Goal: Task Accomplishment & Management: Use online tool/utility

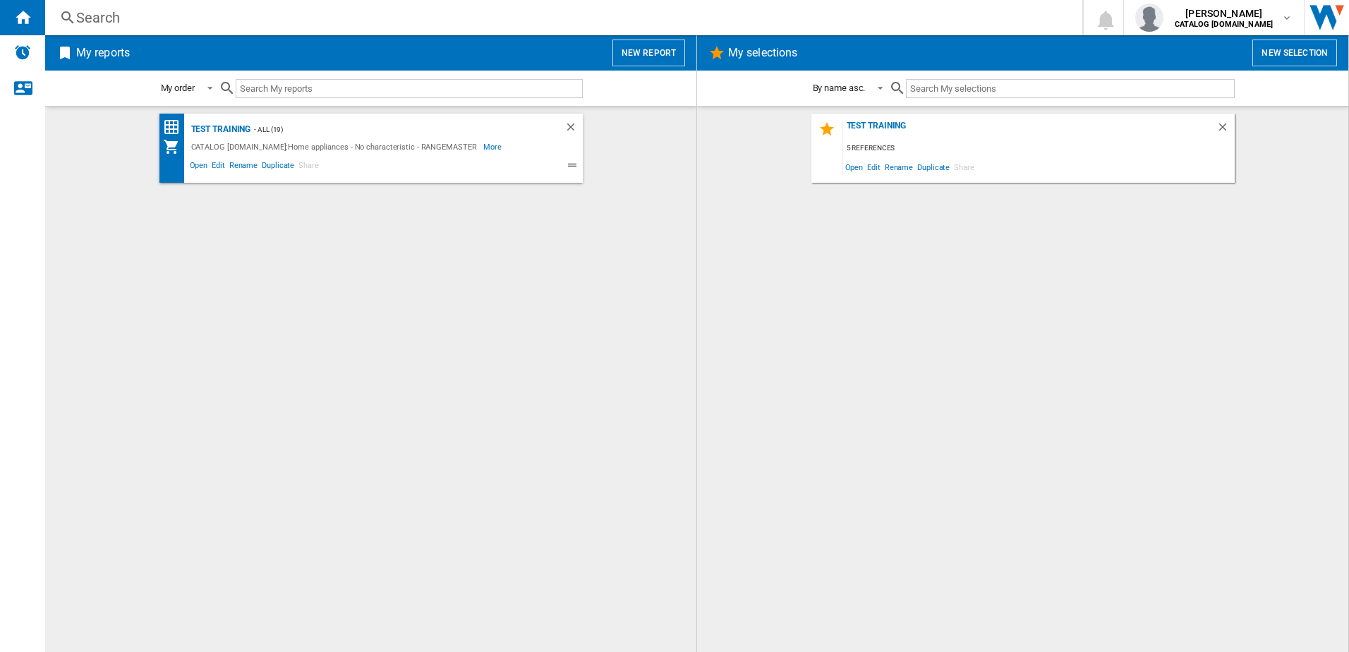
click at [661, 43] on button "New report" at bounding box center [648, 53] width 73 height 27
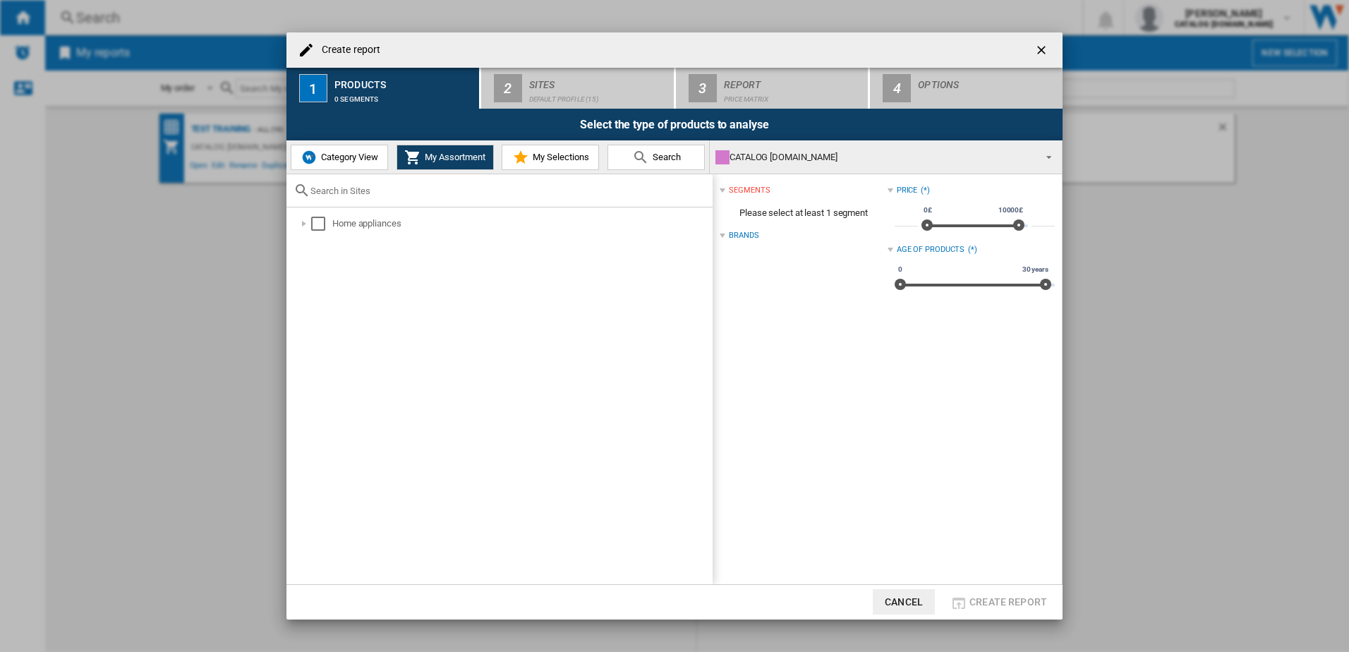
click at [384, 158] on button "Category View" at bounding box center [339, 157] width 97 height 25
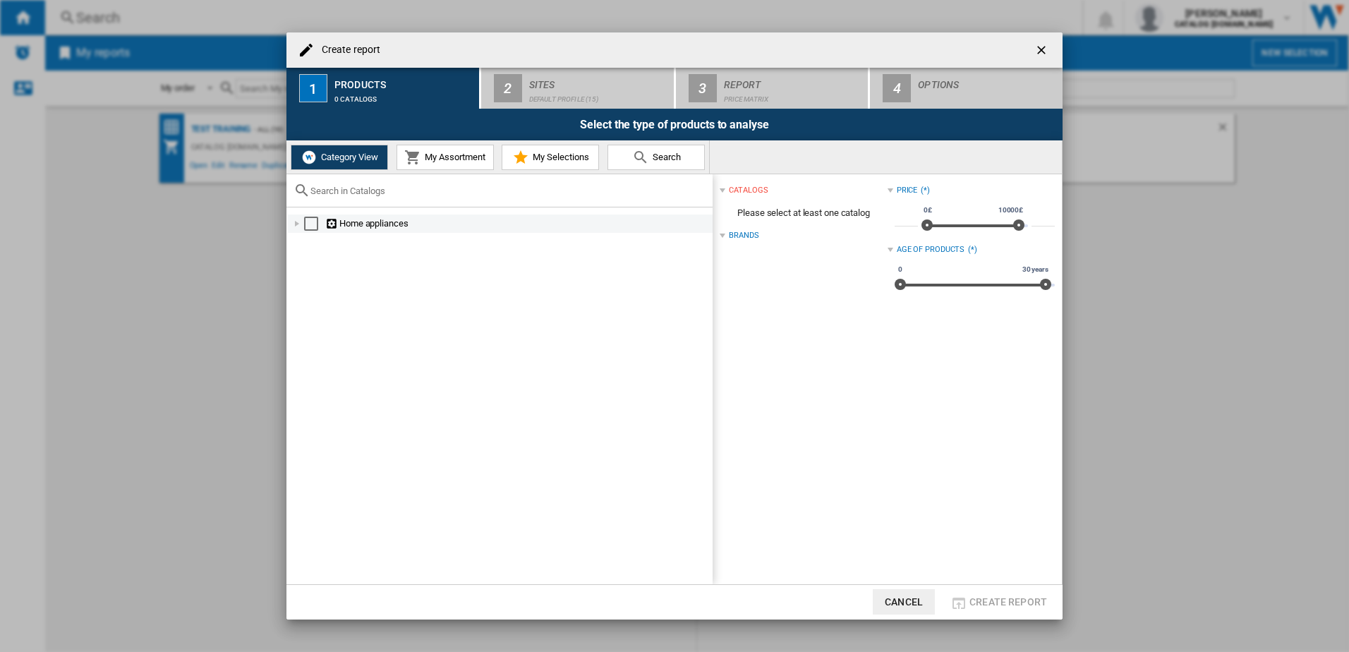
click at [298, 225] on div at bounding box center [297, 224] width 14 height 14
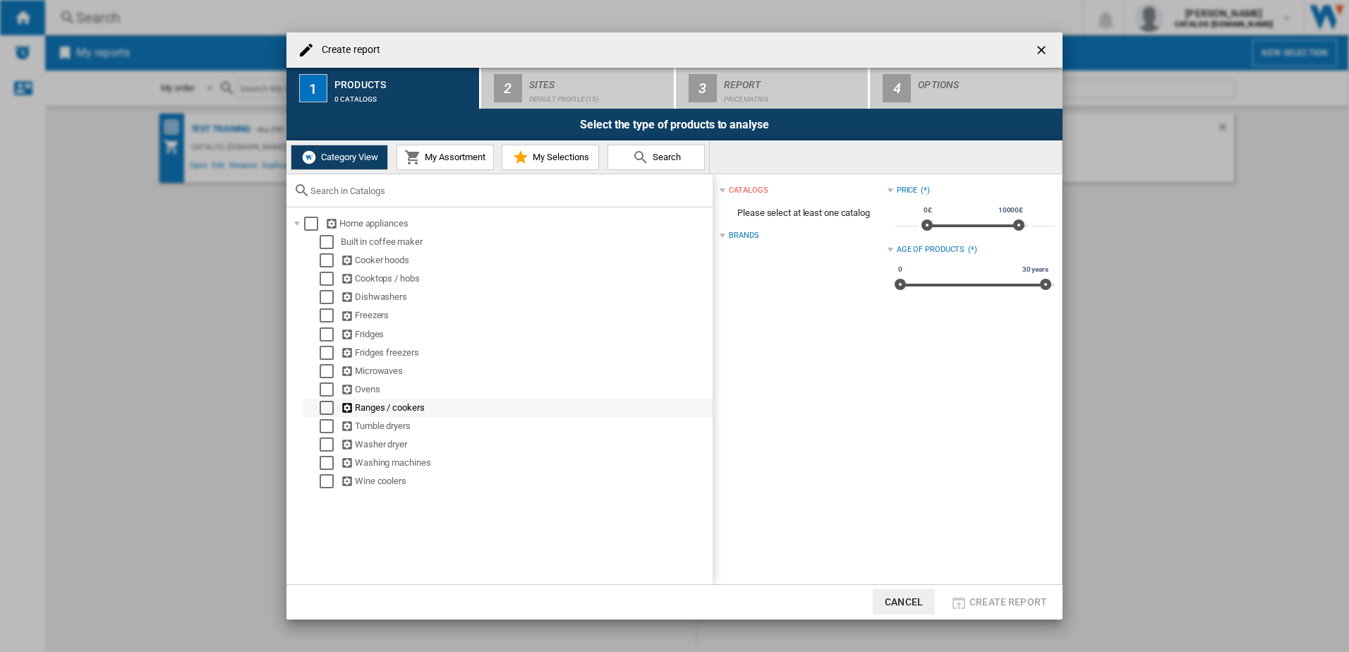
click at [325, 406] on div "Select" at bounding box center [327, 408] width 14 height 14
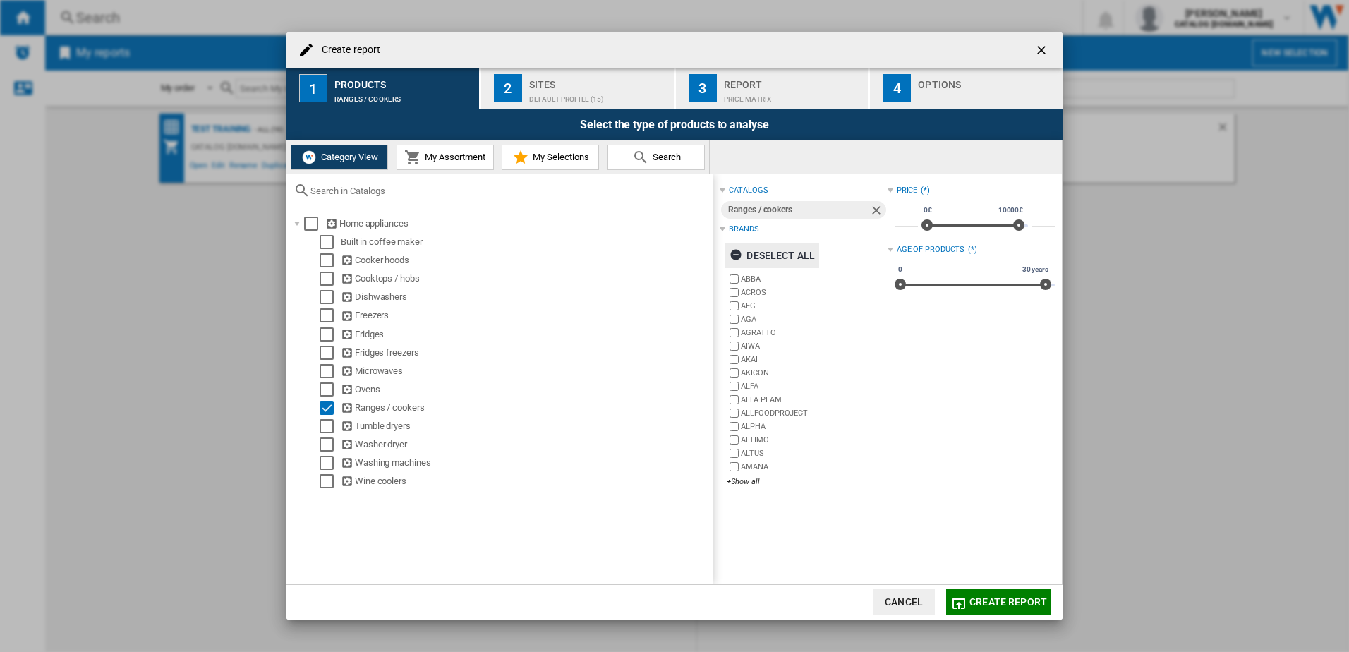
click at [750, 254] on div "Deselect all" at bounding box center [771, 255] width 85 height 25
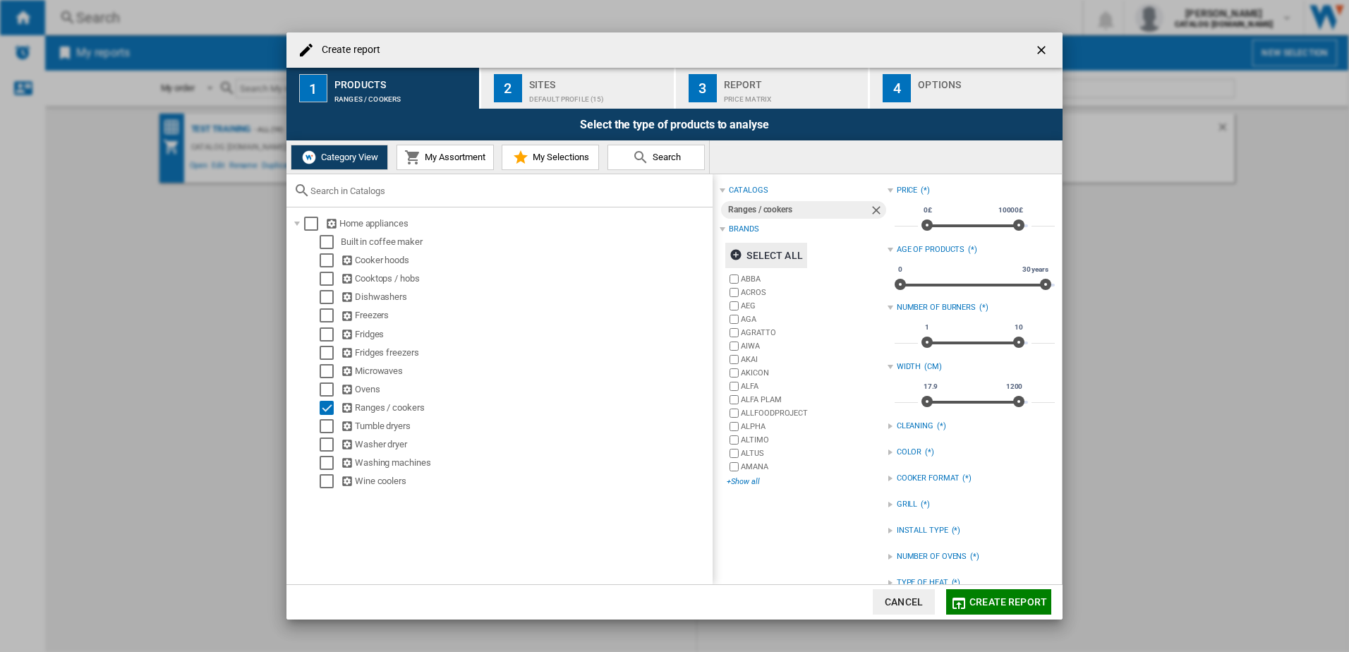
click at [748, 487] on div "+Show all" at bounding box center [807, 481] width 160 height 11
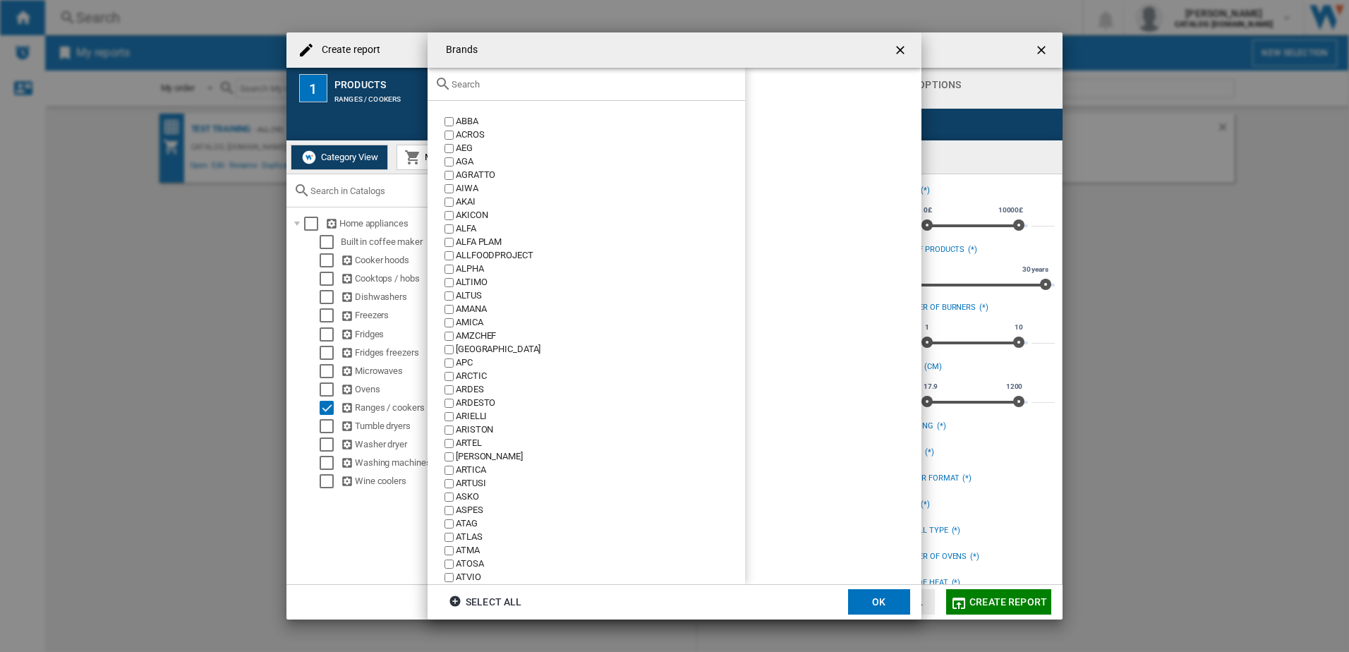
click at [538, 85] on input "text" at bounding box center [594, 84] width 286 height 11
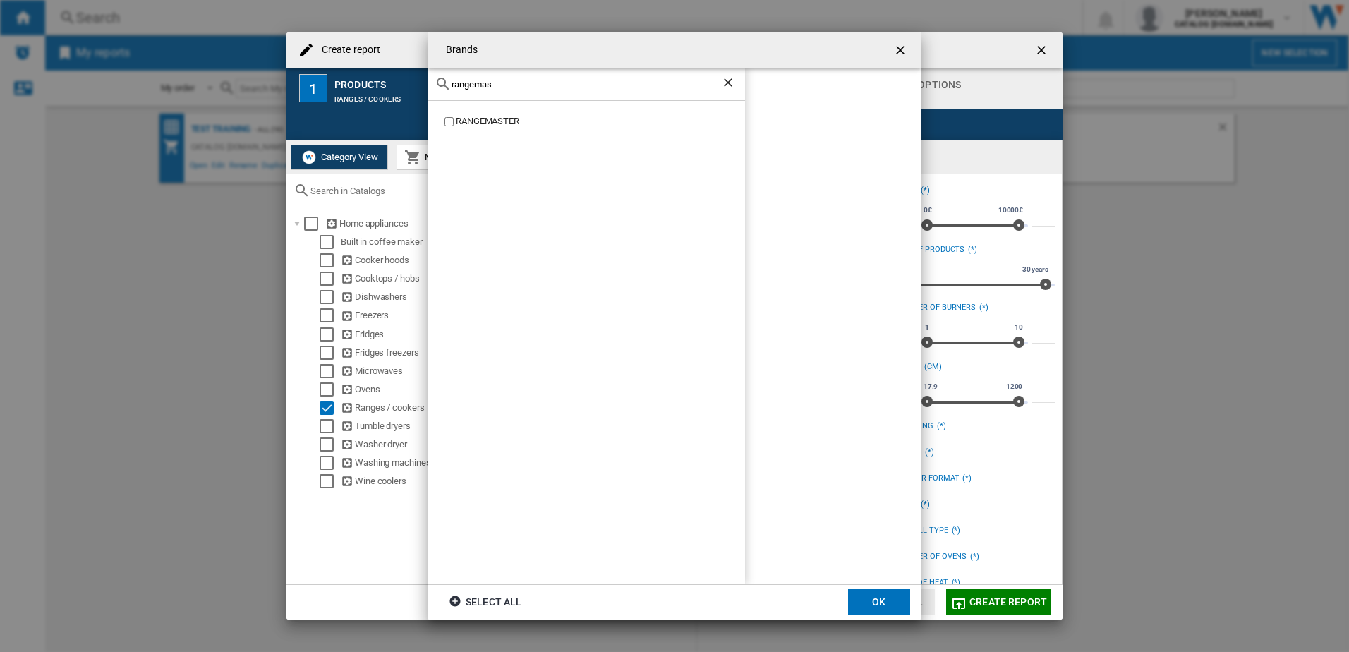
type input "rangemas"
click at [867, 596] on button "OK" at bounding box center [879, 601] width 62 height 25
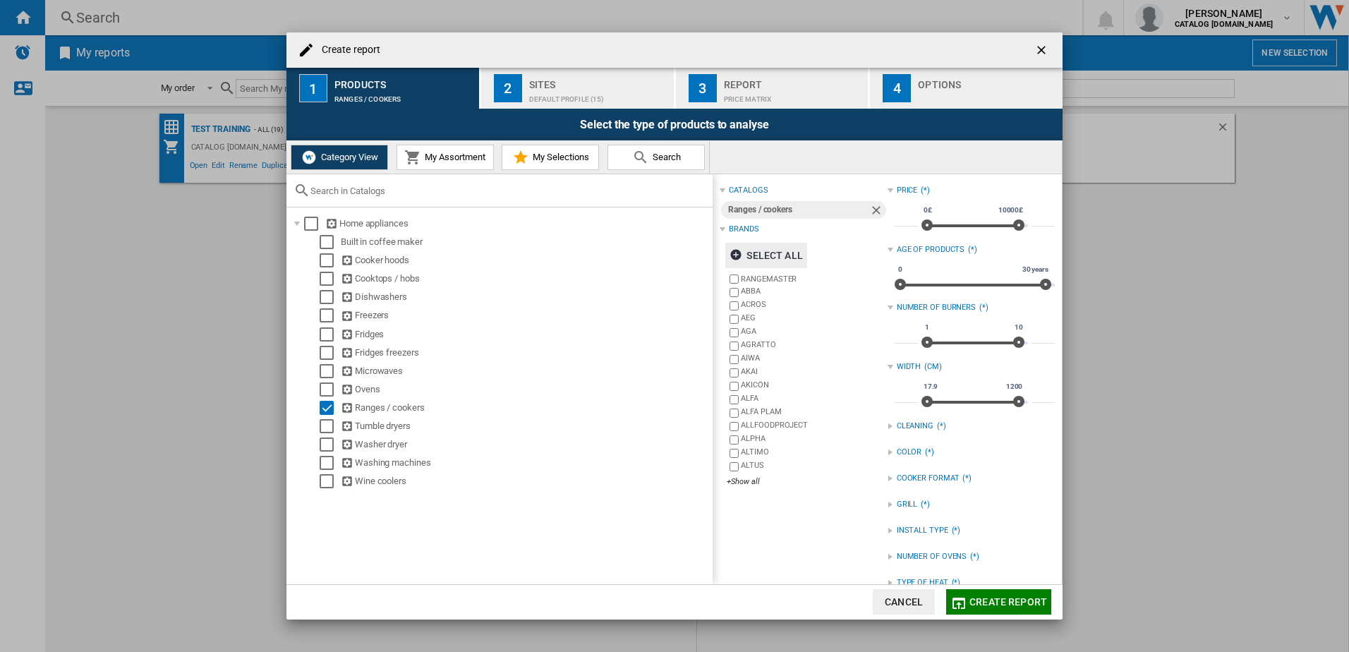
click at [1000, 602] on span "Create report" at bounding box center [1008, 601] width 78 height 11
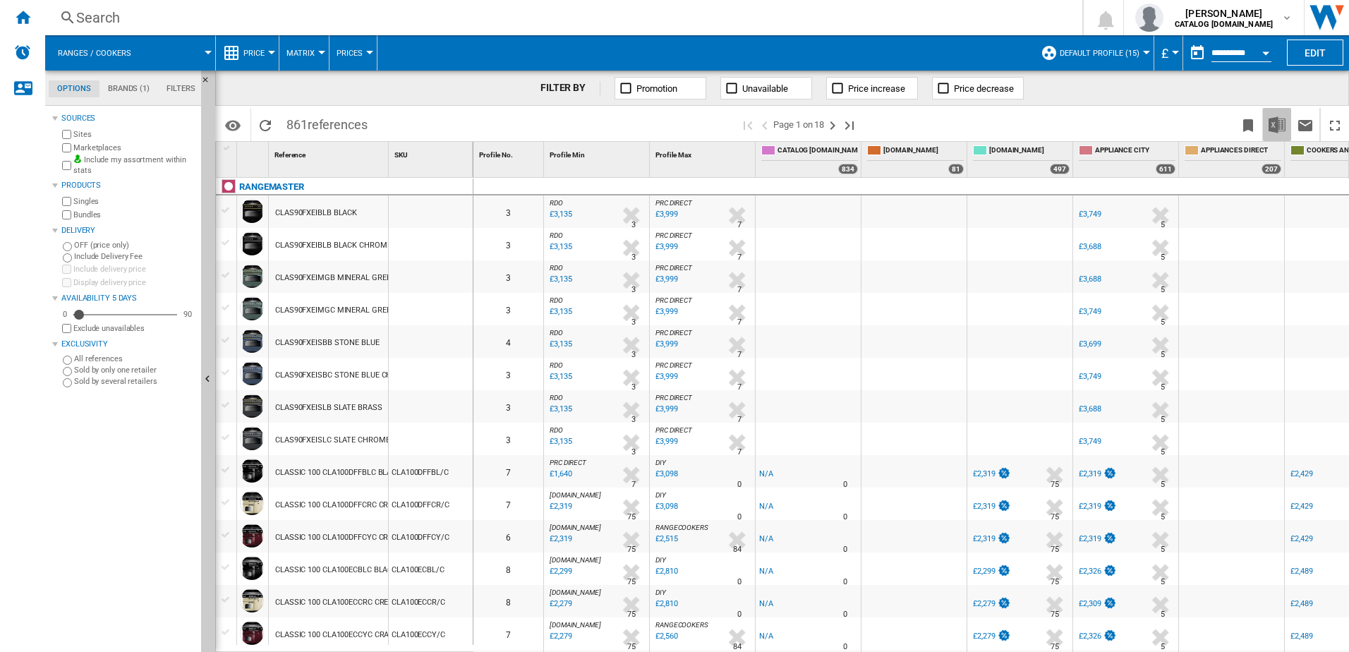
click at [1275, 116] on img "Download in Excel" at bounding box center [1276, 124] width 17 height 17
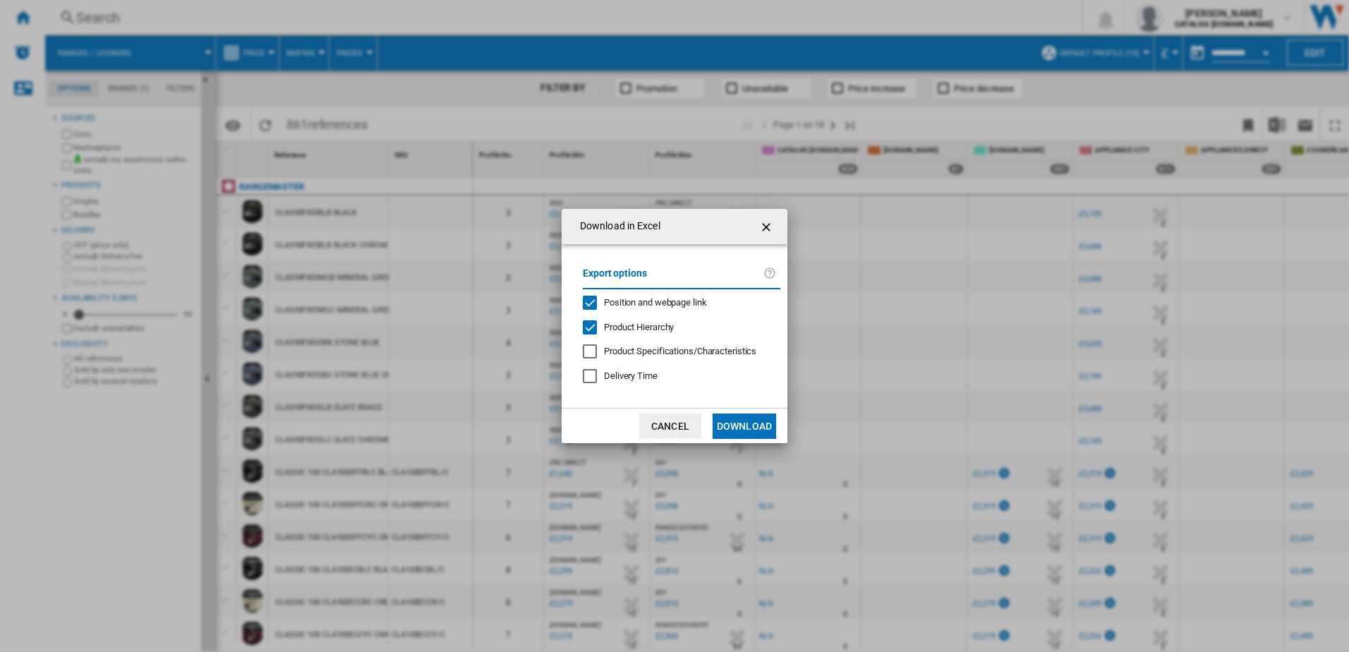
click at [736, 428] on button "Download" at bounding box center [744, 425] width 63 height 25
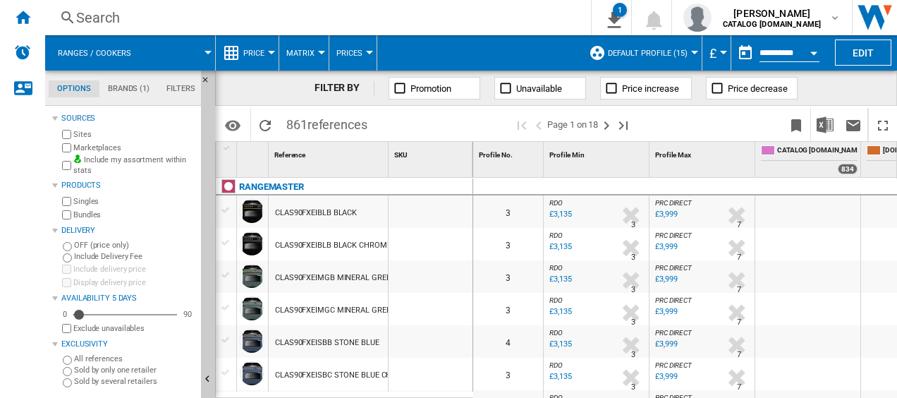
click at [430, 9] on div "Search" at bounding box center [315, 18] width 478 height 20
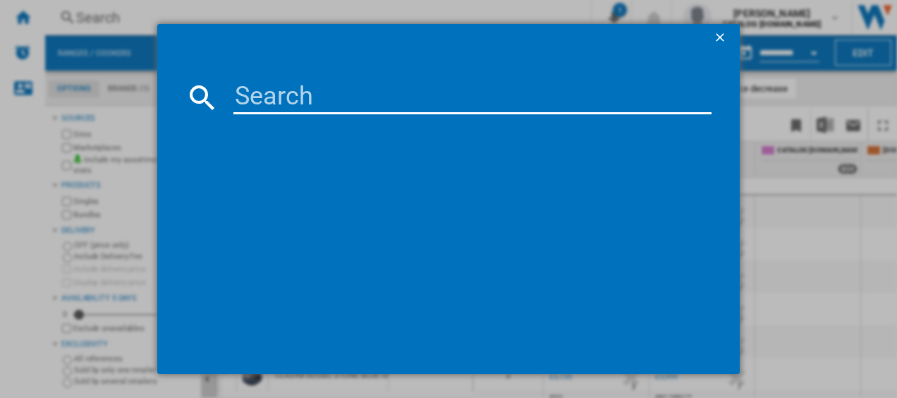
click at [327, 101] on input at bounding box center [473, 97] width 479 height 34
paste input "ESDL90DFPMSB/AB1"
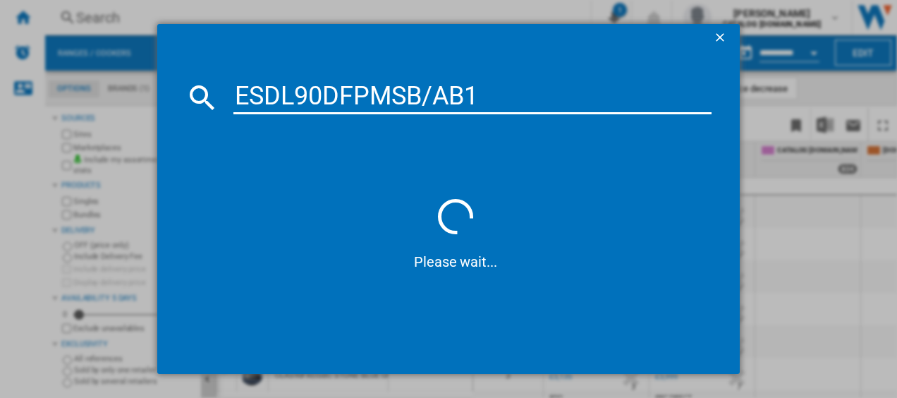
type input "ESDL90DFPMSB/AB1"
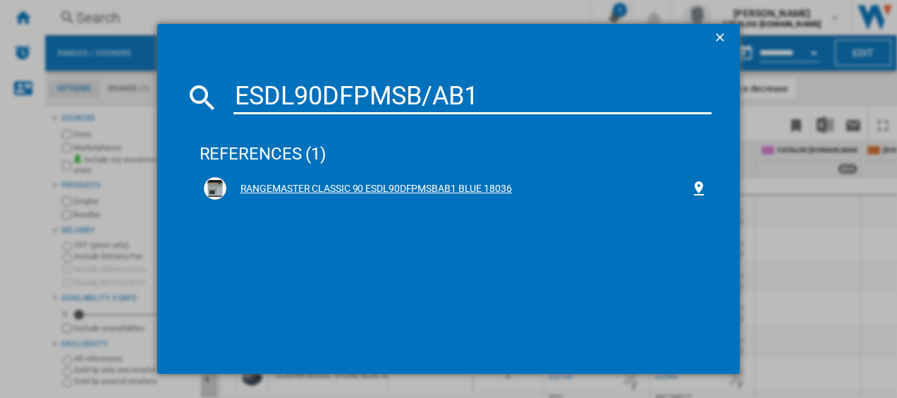
click at [334, 189] on div "RANGEMASTER CLASSIC 90 ESDL90DFPMSBAB1 BLUE 18036" at bounding box center [458, 189] width 465 height 14
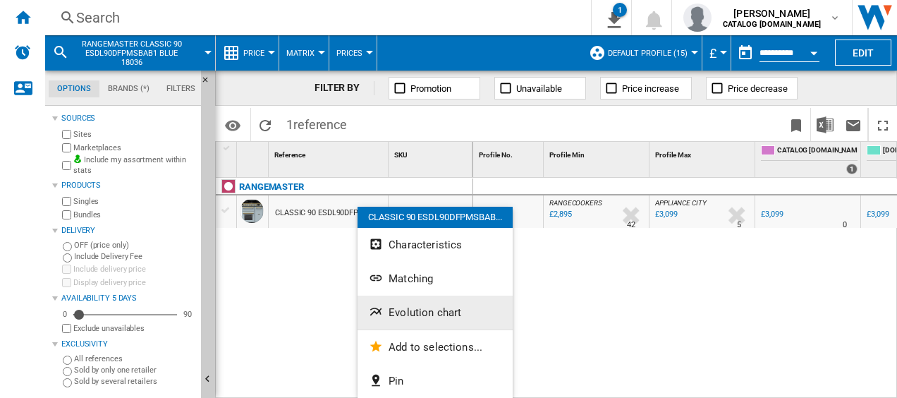
click at [396, 309] on span "Evolution chart" at bounding box center [425, 312] width 73 height 13
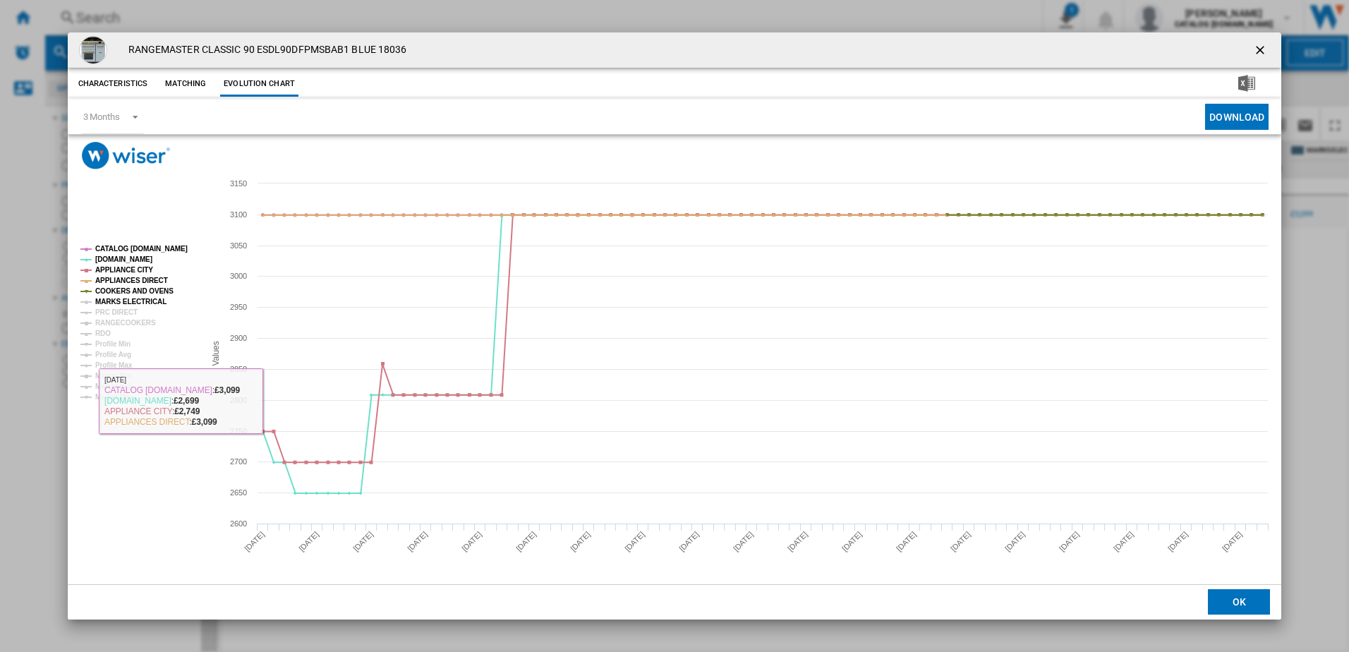
click at [140, 305] on tspan "MARKS ELECTRICAL" at bounding box center [130, 302] width 71 height 8
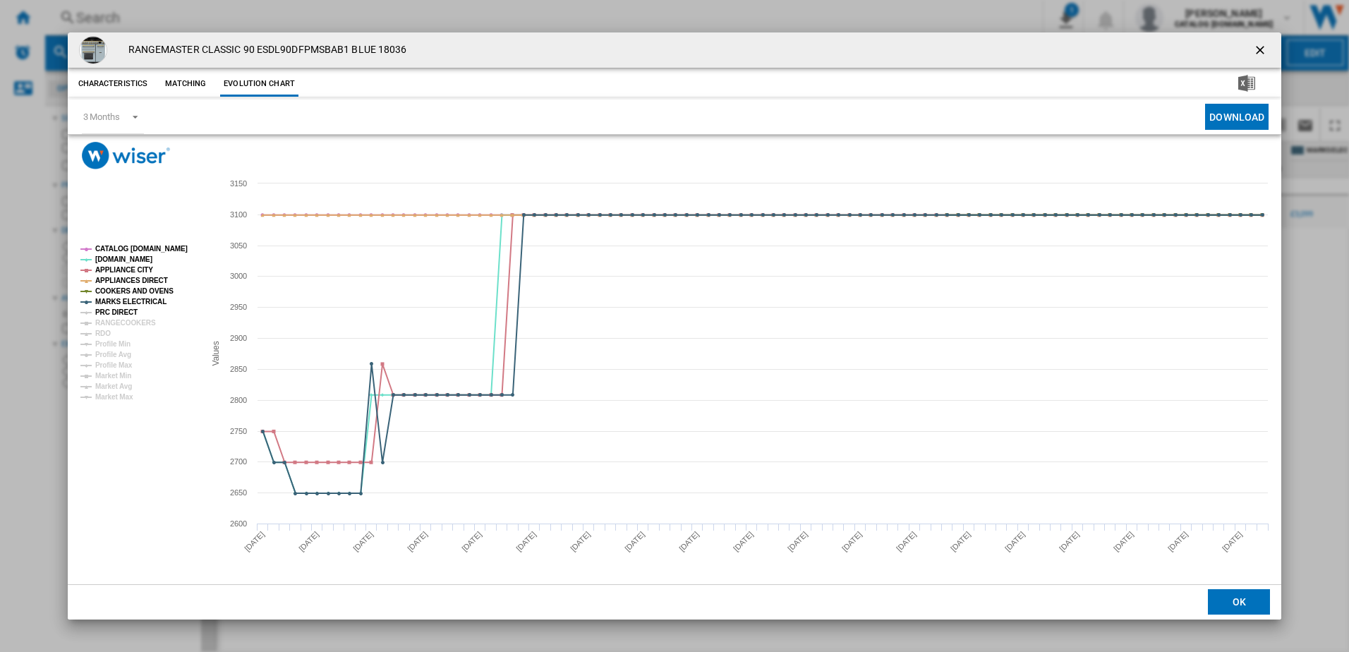
click at [116, 315] on tspan "PRC DIRECT" at bounding box center [116, 312] width 42 height 8
click at [107, 321] on tspan "RANGECOOKERS" at bounding box center [125, 323] width 61 height 8
click at [1260, 51] on ng-md-icon "getI18NText('BUTTONS.CLOSE_DIALOG')" at bounding box center [1261, 51] width 17 height 17
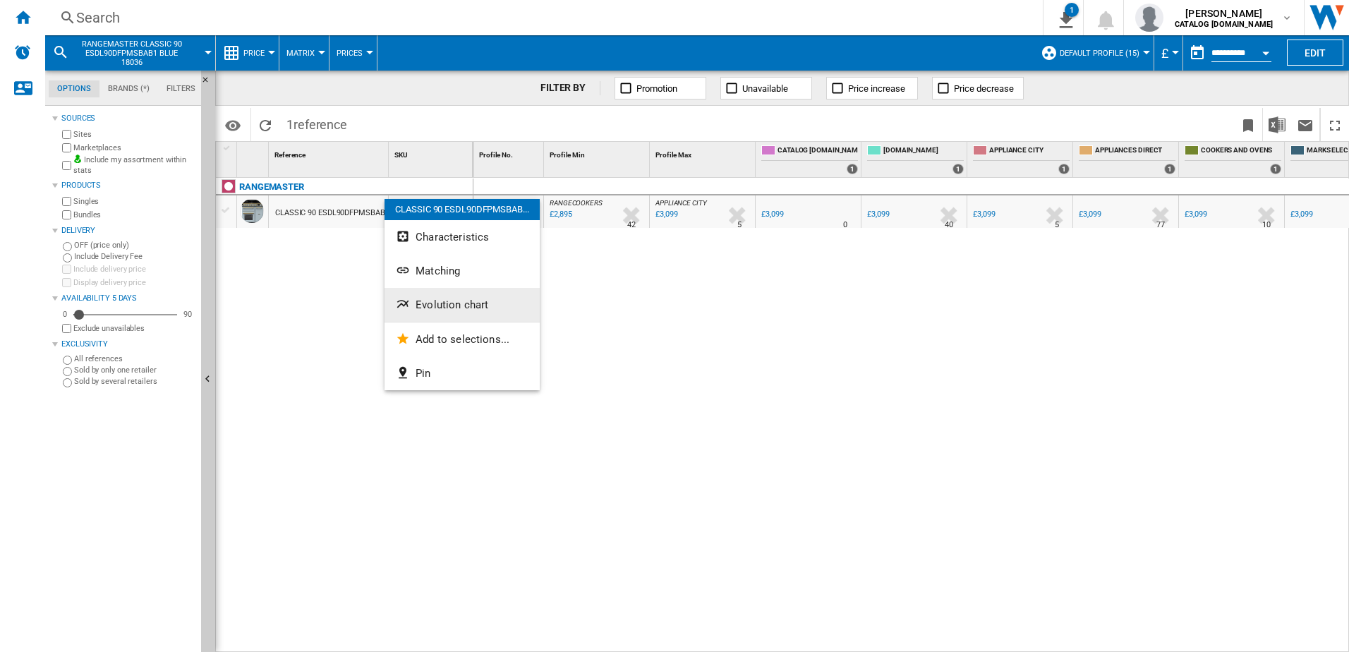
click at [448, 306] on span "Evolution chart" at bounding box center [452, 304] width 73 height 13
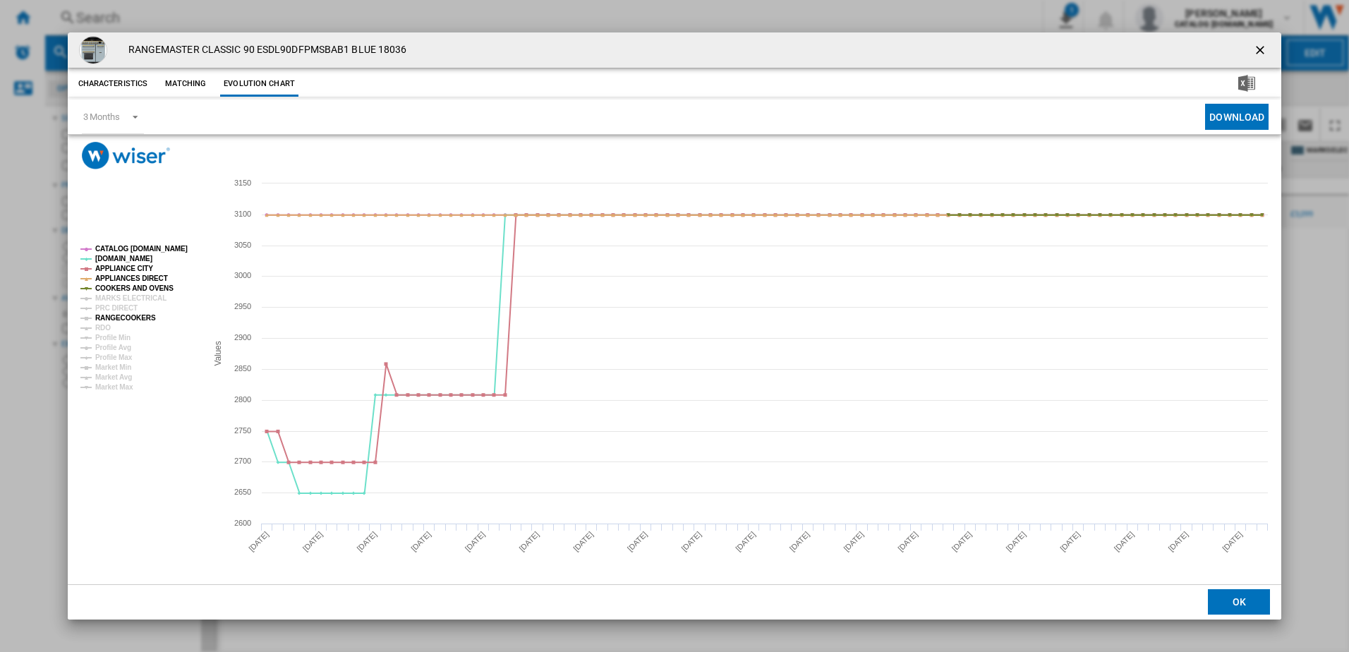
click at [103, 314] on tspan "RANGECOOKERS" at bounding box center [125, 318] width 61 height 8
